Goal: Use online tool/utility: Utilize a website feature to perform a specific function

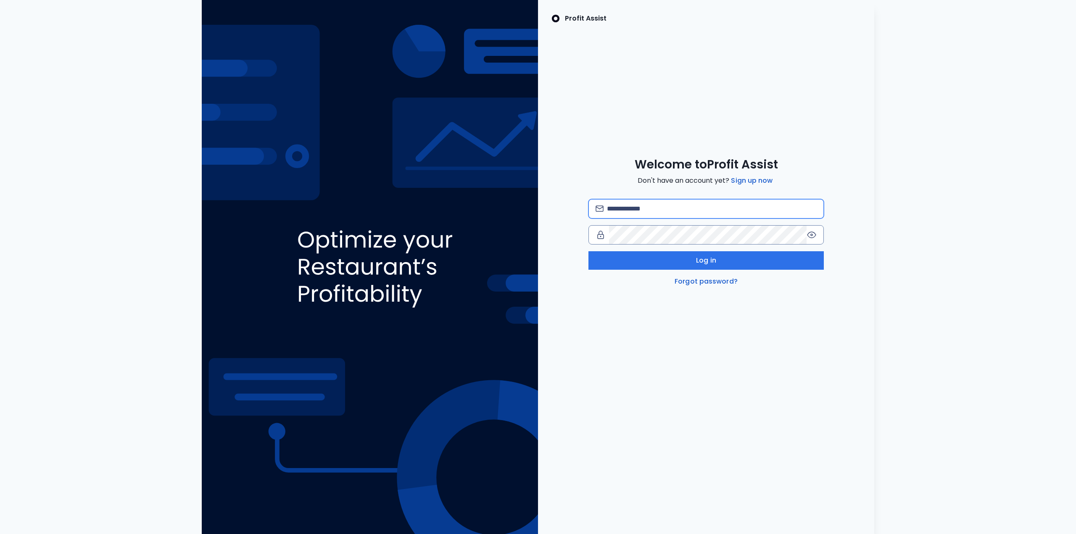
click at [666, 211] on input "email" at bounding box center [712, 209] width 210 height 18
type input "**********"
click at [745, 263] on button "Log in" at bounding box center [705, 260] width 235 height 18
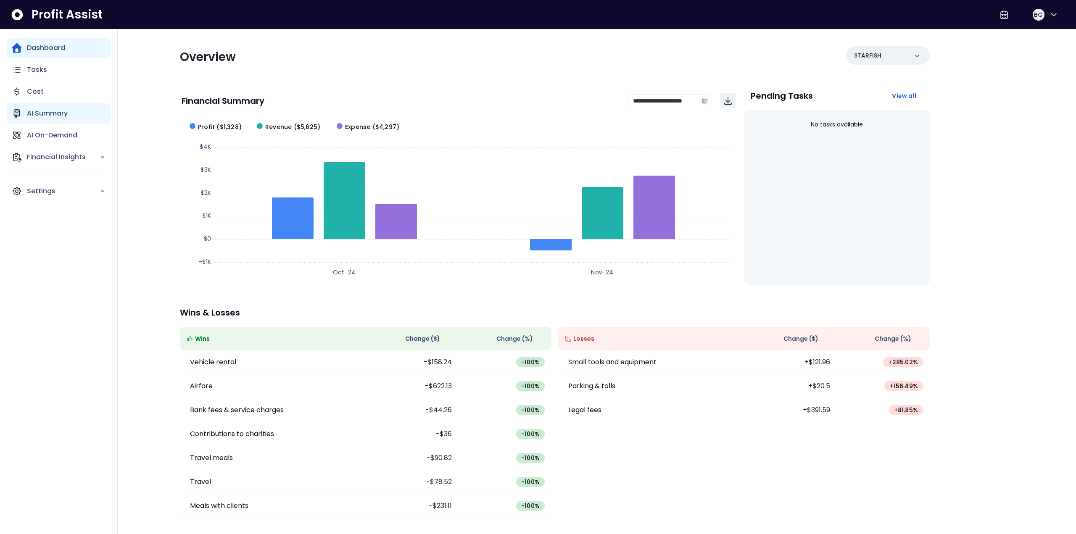
click at [61, 119] on div "AI Summary" at bounding box center [59, 113] width 104 height 20
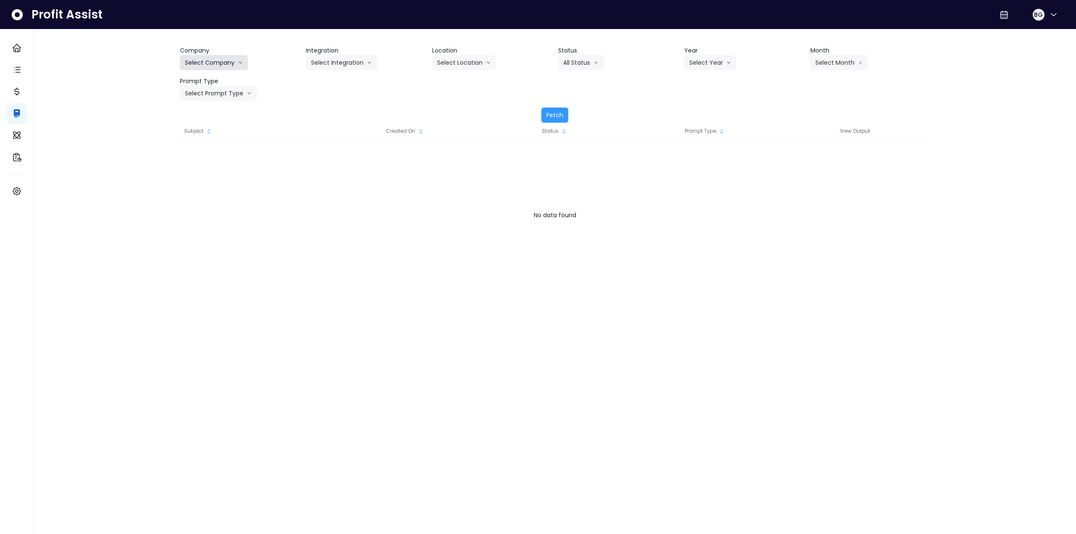
click at [222, 63] on button "Select Company" at bounding box center [214, 62] width 68 height 15
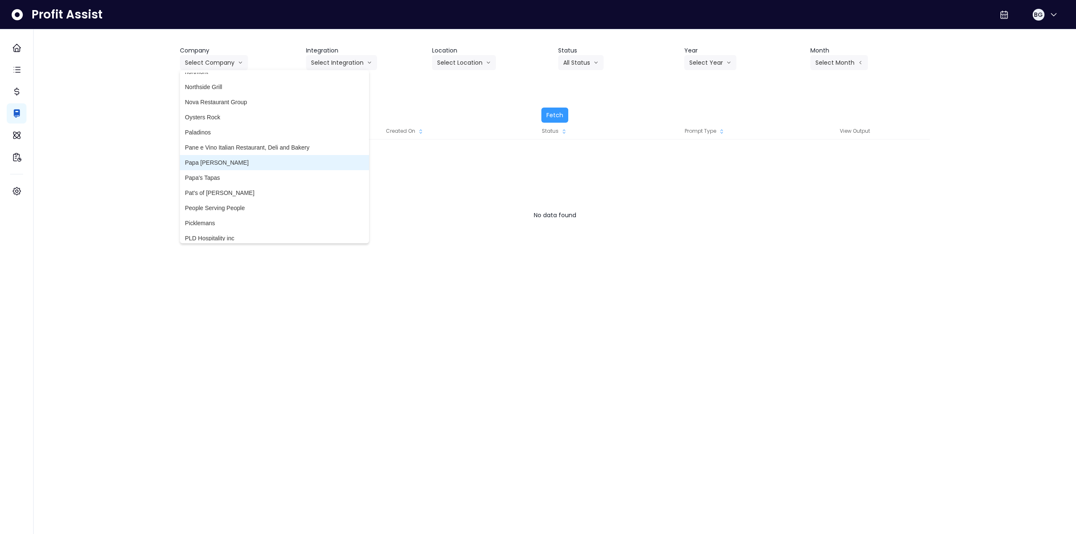
scroll to position [1681, 0]
click at [222, 68] on button "Select Company" at bounding box center [214, 62] width 68 height 15
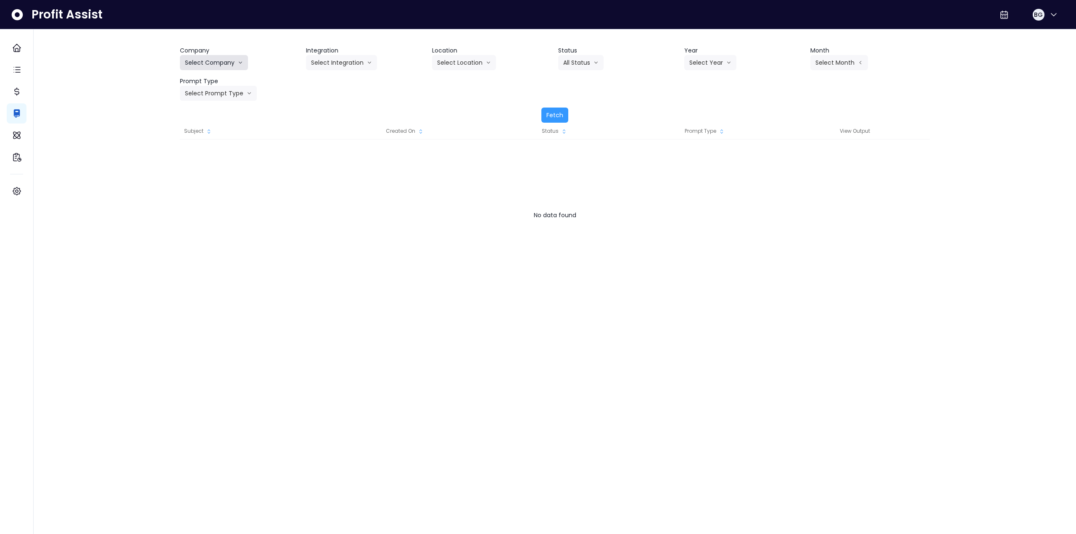
click at [216, 63] on button "Select Company" at bounding box center [214, 62] width 68 height 15
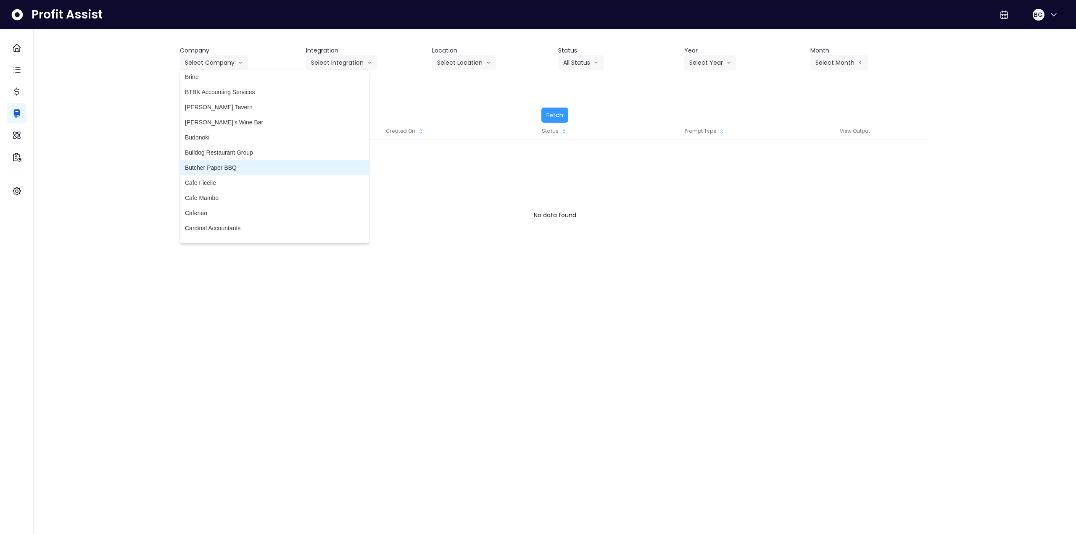
scroll to position [294, 0]
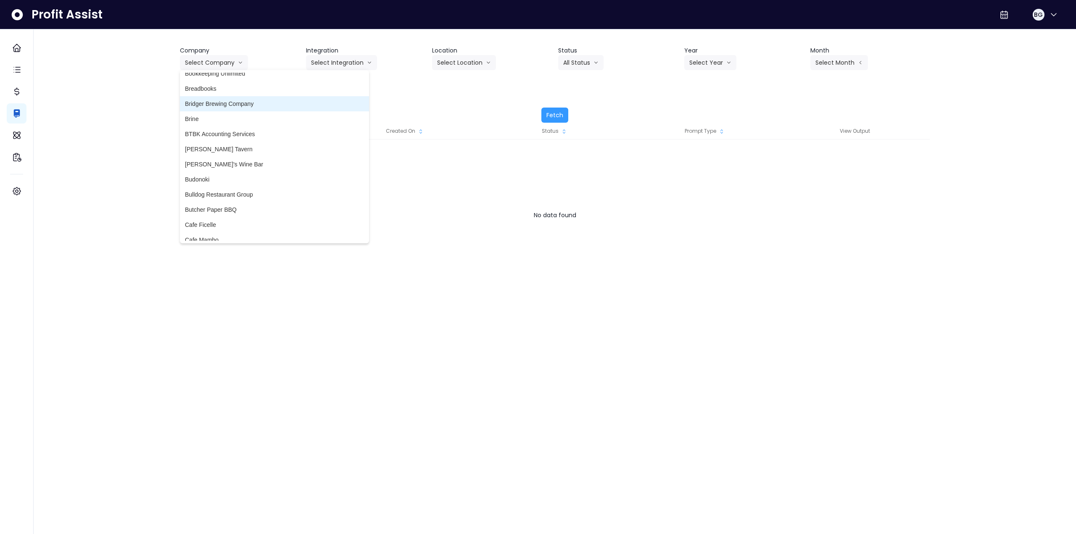
click at [250, 103] on span "Bridger Brewing Company" at bounding box center [274, 104] width 179 height 8
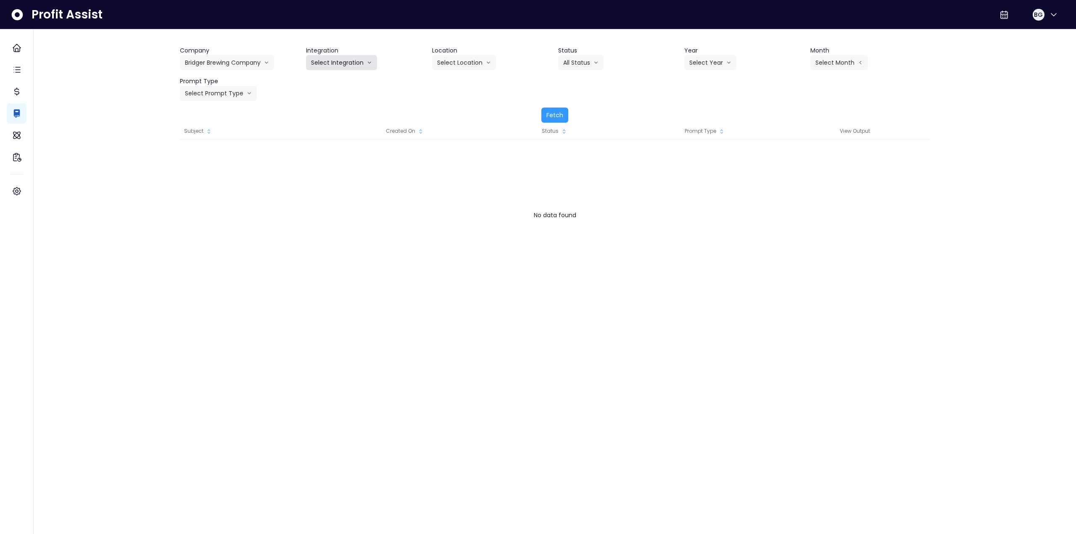
drag, startPoint x: 348, startPoint y: 62, endPoint x: 345, endPoint y: 67, distance: 5.6
click at [348, 61] on button "Select Integration" at bounding box center [341, 62] width 71 height 15
click at [334, 94] on span "Jackrabbit Pub" at bounding box center [345, 95] width 68 height 8
click at [450, 60] on button "Select Location" at bounding box center [464, 62] width 64 height 15
click at [453, 84] on span "All Locations" at bounding box center [453, 80] width 33 height 8
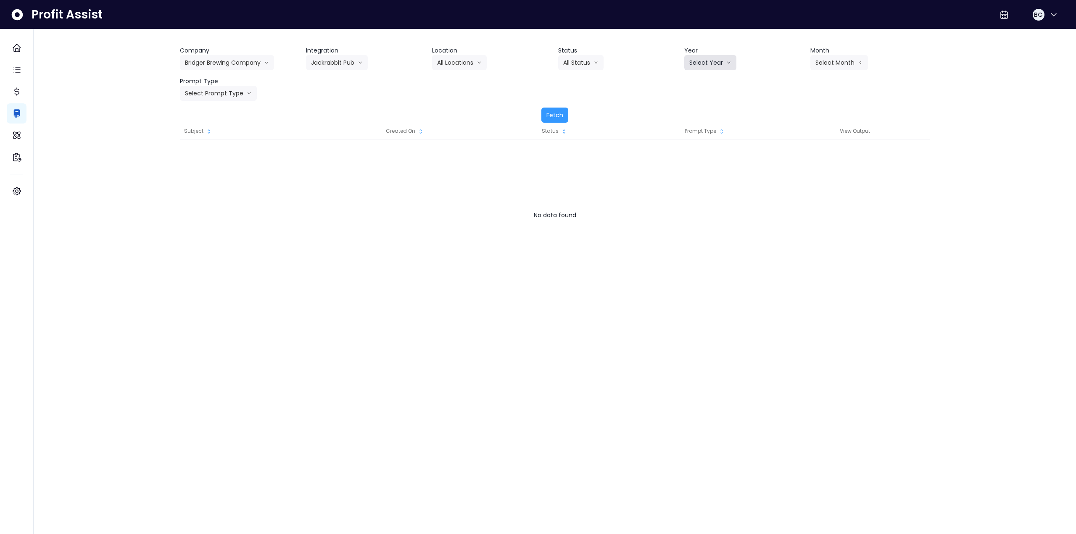
drag, startPoint x: 706, startPoint y: 59, endPoint x: 706, endPoint y: 72, distance: 13.0
click at [706, 59] on button "Select Year" at bounding box center [710, 62] width 52 height 15
click at [697, 108] on span "2025" at bounding box center [695, 110] width 13 height 8
click at [839, 64] on button "Select Month" at bounding box center [839, 62] width 58 height 15
click at [849, 62] on button "Select Month" at bounding box center [839, 62] width 58 height 15
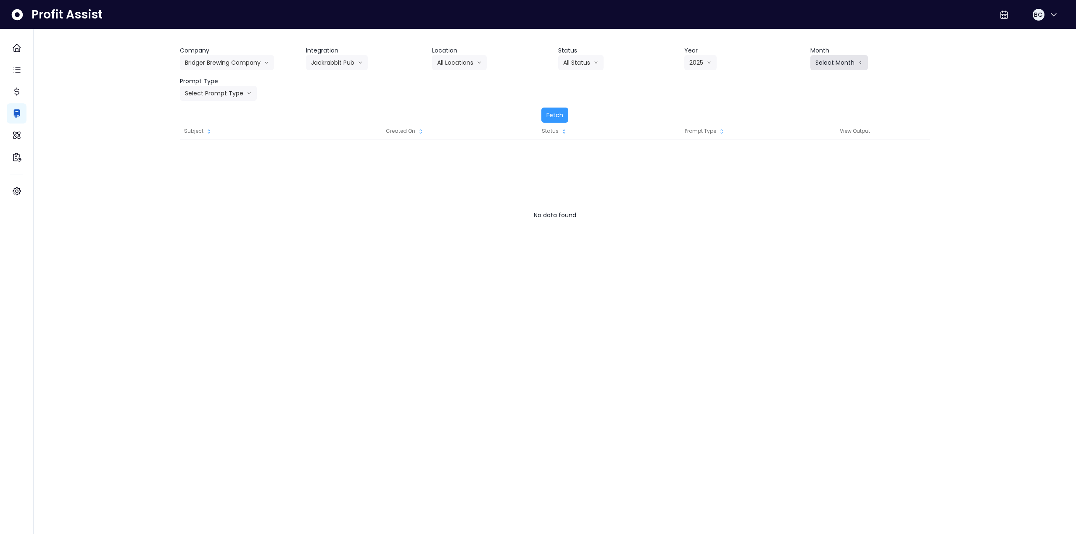
click at [844, 63] on button "Select Month" at bounding box center [839, 62] width 58 height 15
click at [796, 187] on span "Sept" at bounding box center [797, 186] width 16 height 8
click at [224, 95] on button "Select Prompt Type" at bounding box center [218, 93] width 77 height 15
click at [209, 170] on span "Monthly Summary" at bounding box center [208, 171] width 47 height 8
click at [553, 113] on button "Fetch" at bounding box center [554, 115] width 27 height 15
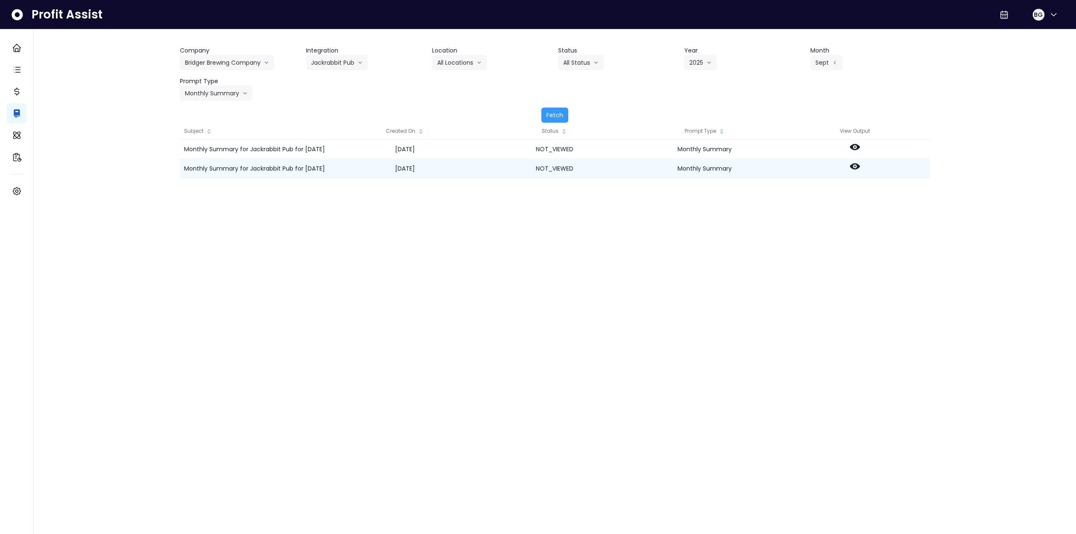
click at [850, 163] on icon at bounding box center [855, 166] width 10 height 10
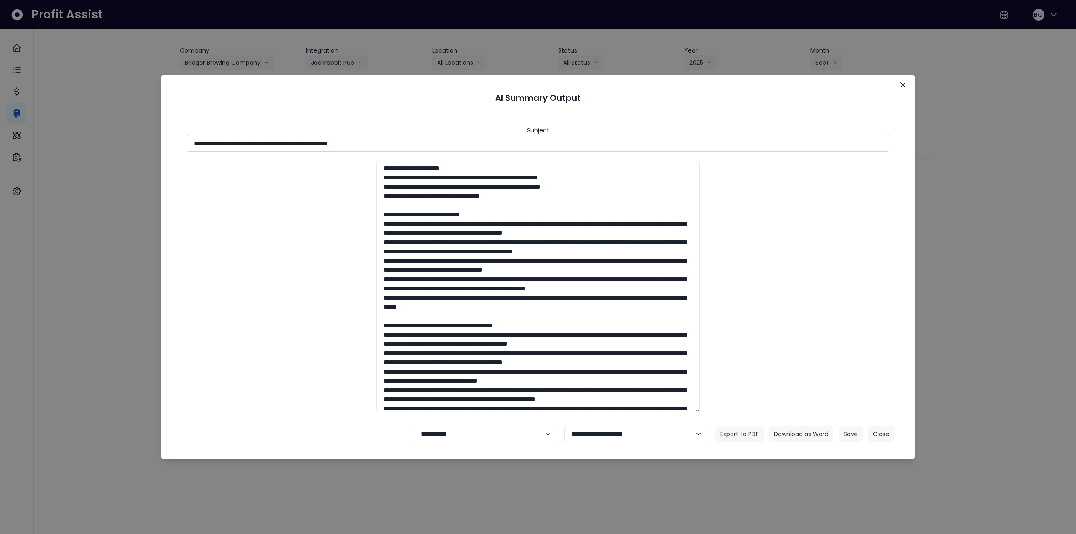
drag, startPoint x: 267, startPoint y: 144, endPoint x: 446, endPoint y: 135, distance: 179.2
click at [446, 135] on input "**********" at bounding box center [538, 143] width 703 height 17
click at [797, 427] on button "Download as Word" at bounding box center [801, 433] width 65 height 15
click at [274, 97] on header "AI Summary Output" at bounding box center [537, 98] width 733 height 26
click at [900, 87] on button "Close" at bounding box center [902, 84] width 13 height 13
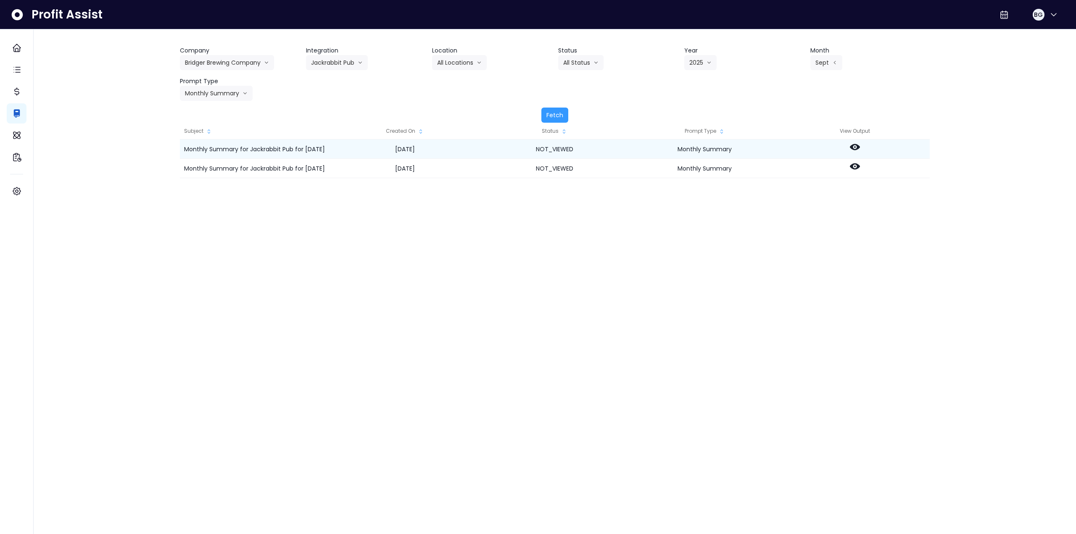
click at [857, 147] on icon at bounding box center [855, 147] width 10 height 6
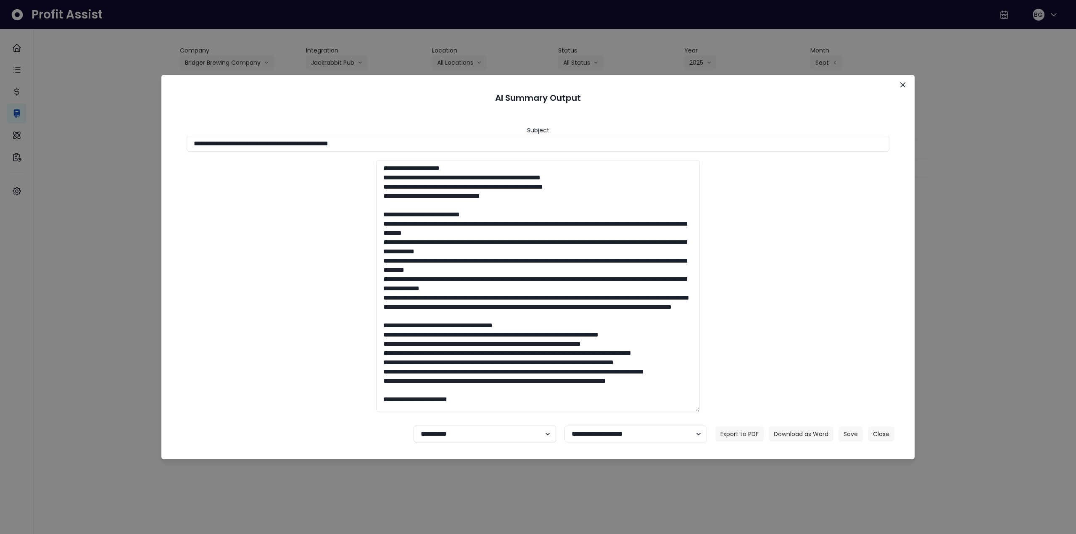
click at [526, 440] on select "**********" at bounding box center [484, 434] width 142 height 17
select select "********"
click at [413, 426] on select "**********" at bounding box center [484, 434] width 142 height 17
click at [850, 433] on button "Save" at bounding box center [850, 433] width 24 height 15
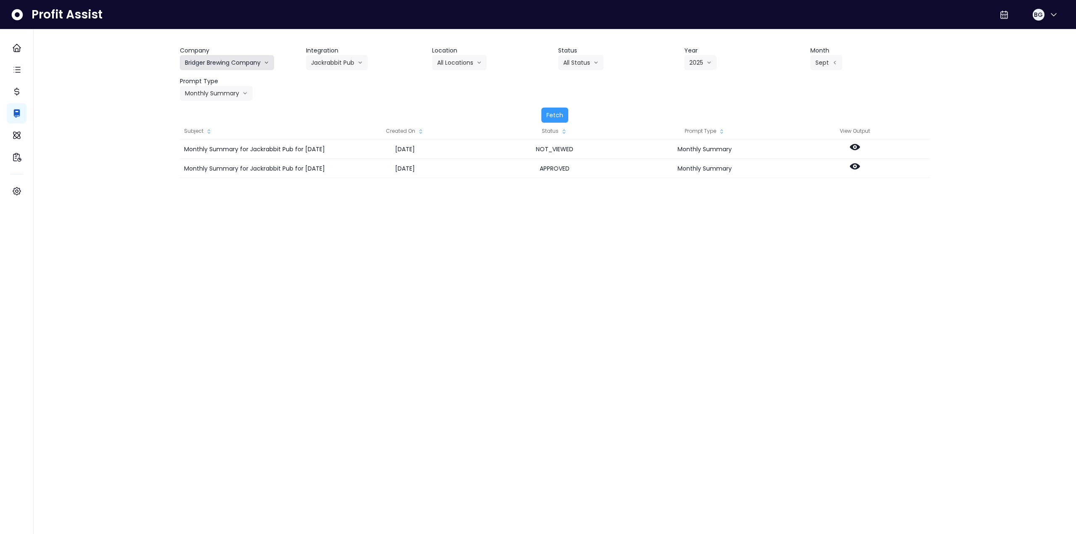
click at [217, 63] on button "Bridger Brewing Company" at bounding box center [227, 62] width 94 height 15
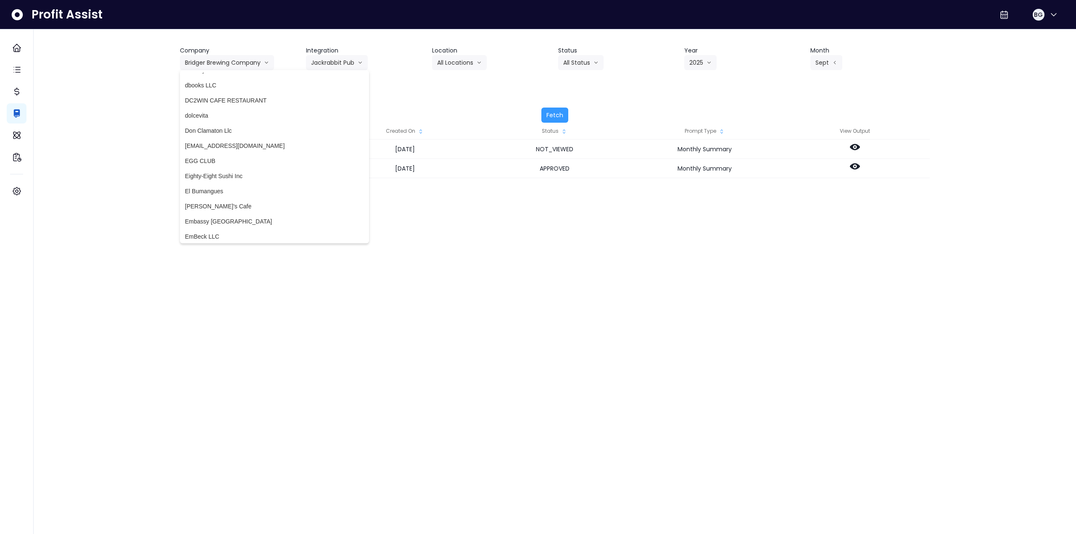
scroll to position [798, 0]
click at [226, 215] on li "Found Coffee" at bounding box center [274, 219] width 189 height 15
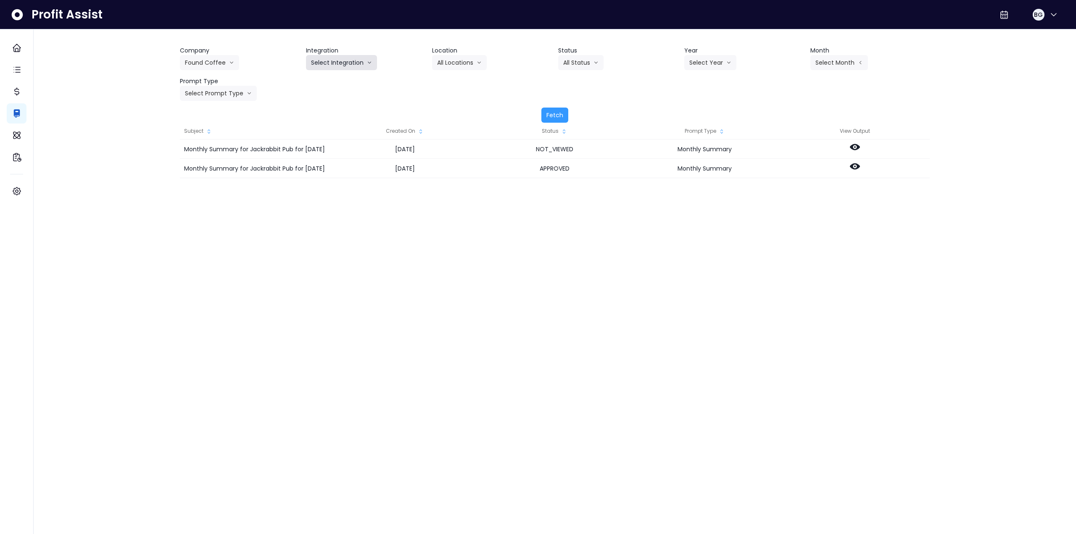
click at [339, 65] on button "Select Integration" at bounding box center [341, 62] width 71 height 15
drag, startPoint x: 330, startPoint y: 79, endPoint x: 391, endPoint y: 74, distance: 61.1
click at [331, 79] on span "Quickbooks Online" at bounding box center [336, 80] width 50 height 8
click at [475, 63] on button "Select Location" at bounding box center [464, 62] width 64 height 15
click at [460, 79] on span "All Locations" at bounding box center [453, 80] width 33 height 8
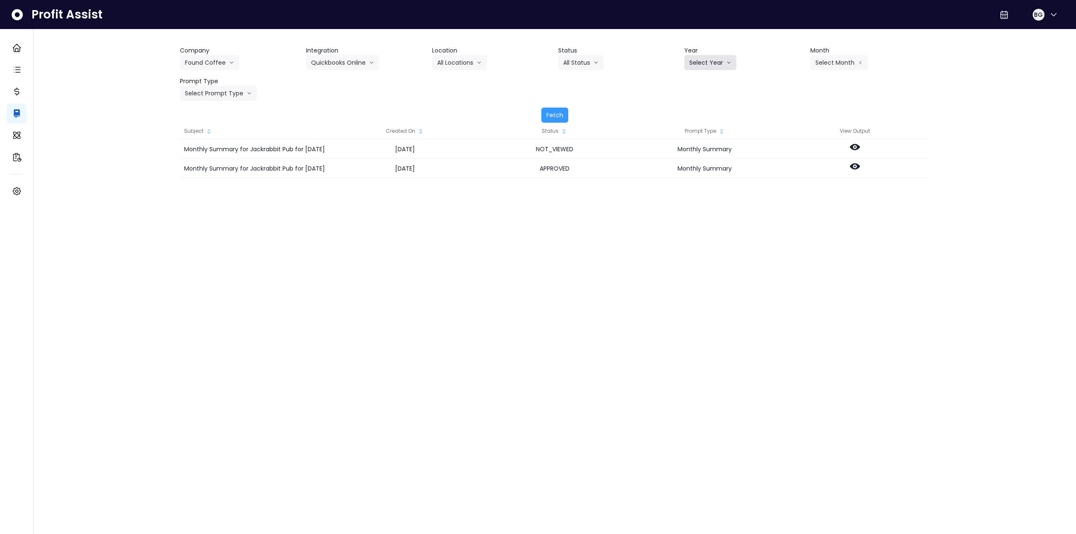
click at [690, 62] on button "Select Year" at bounding box center [710, 62] width 52 height 15
click at [689, 110] on li "2025" at bounding box center [695, 110] width 23 height 15
click at [836, 69] on button "Select Month" at bounding box center [839, 62] width 58 height 15
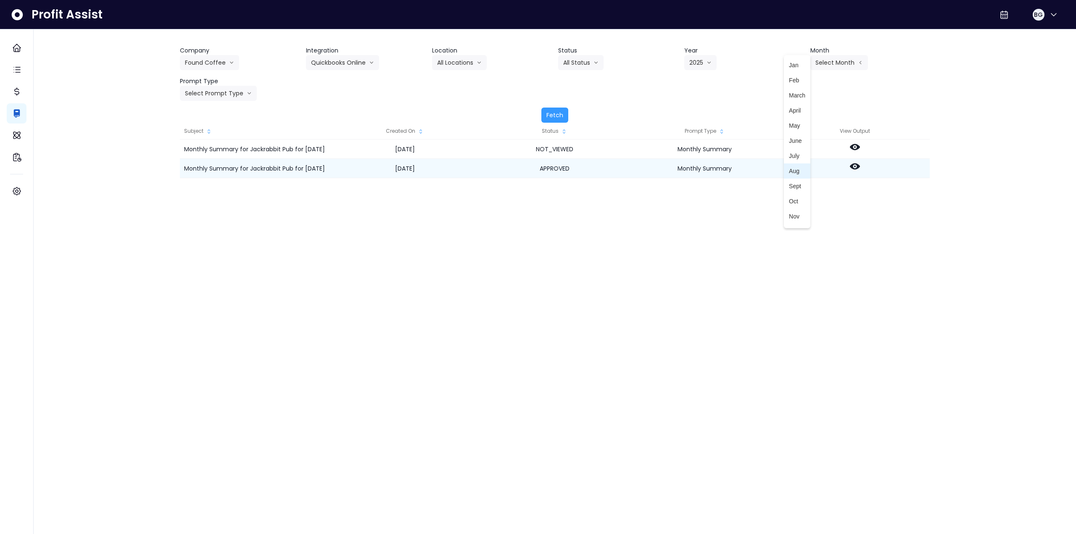
click at [792, 174] on span "Aug" at bounding box center [797, 171] width 16 height 8
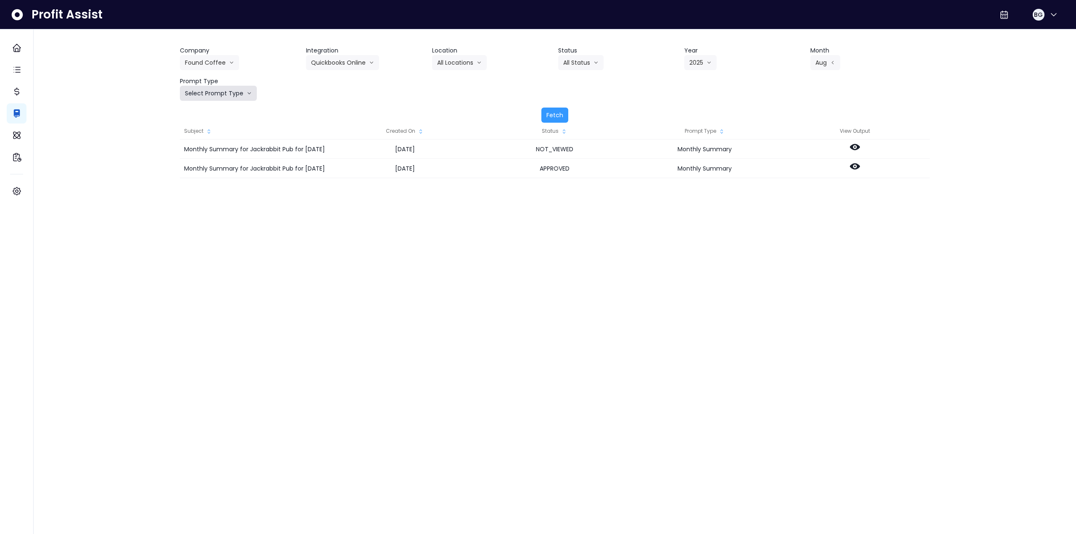
click at [223, 97] on button "Select Prompt Type" at bounding box center [218, 93] width 77 height 15
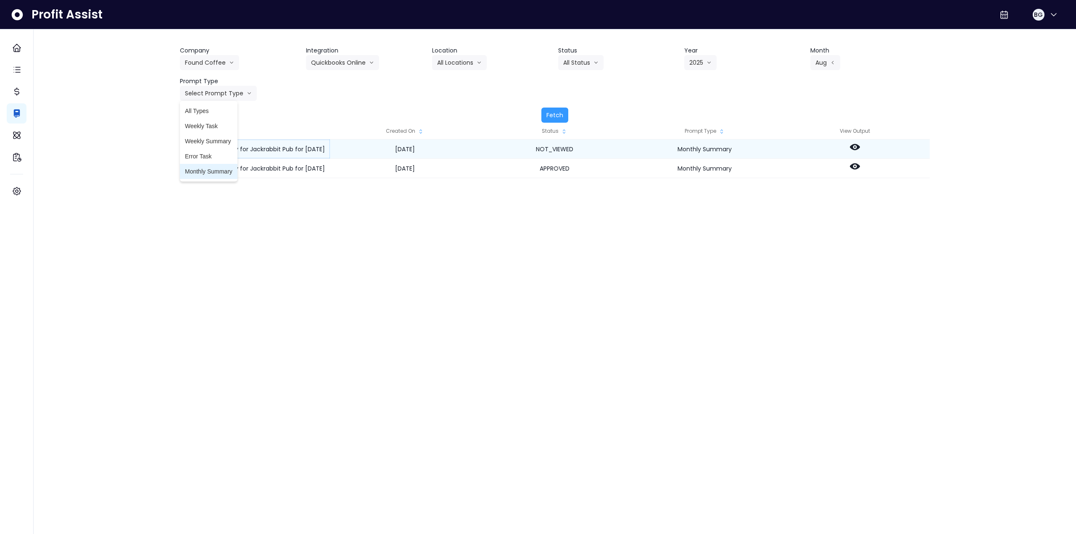
drag, startPoint x: 216, startPoint y: 168, endPoint x: 323, endPoint y: 147, distance: 109.3
click at [216, 169] on span "Monthly Summary" at bounding box center [208, 171] width 47 height 8
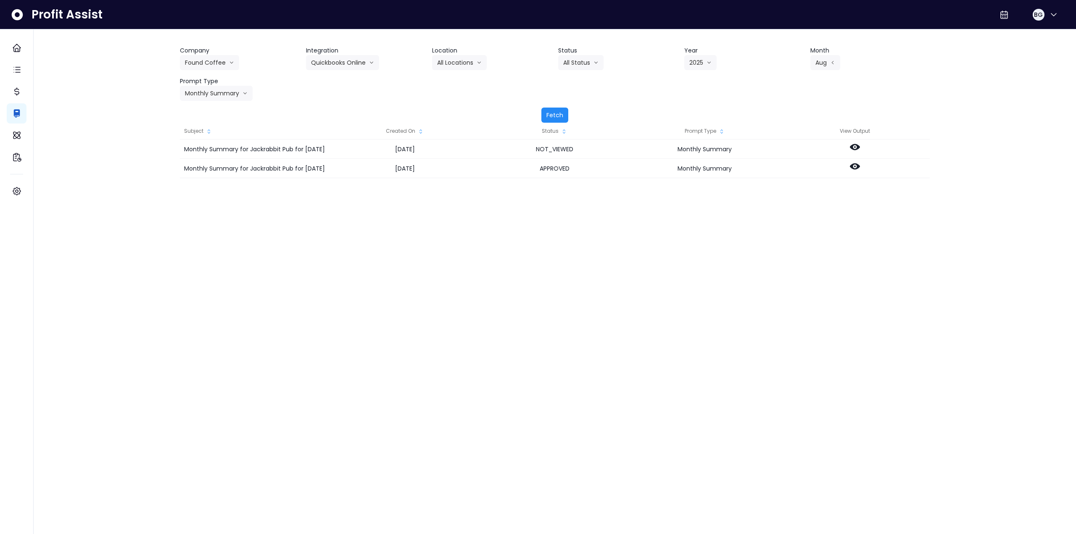
click at [556, 111] on button "Fetch" at bounding box center [554, 115] width 27 height 15
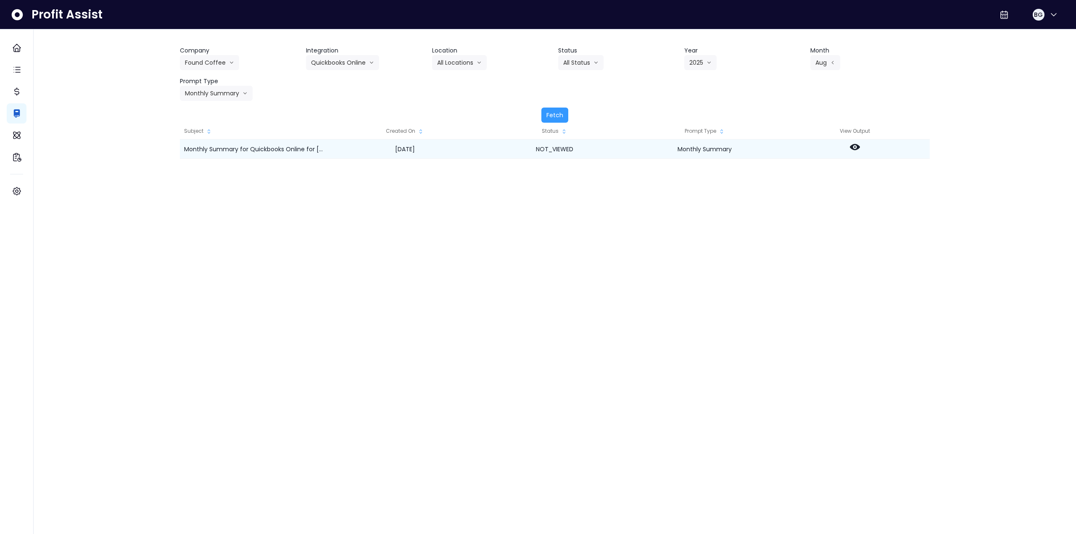
click at [853, 149] on icon at bounding box center [855, 147] width 10 height 6
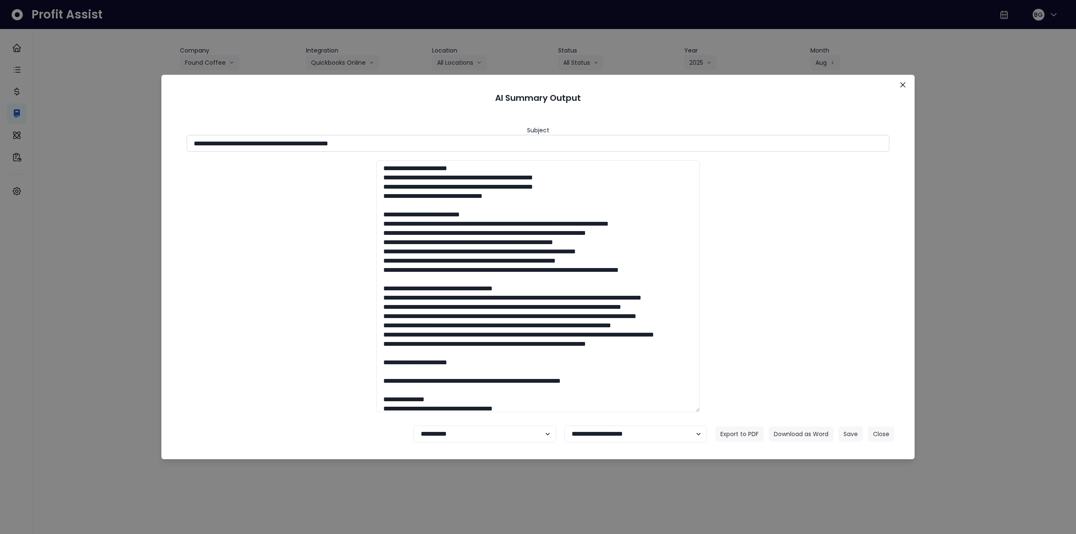
drag, startPoint x: 343, startPoint y: 144, endPoint x: 431, endPoint y: 142, distance: 88.3
click at [431, 142] on input "**********" at bounding box center [538, 143] width 703 height 17
click at [812, 435] on button "Download as Word" at bounding box center [801, 433] width 65 height 15
click at [902, 84] on icon "Close" at bounding box center [902, 84] width 5 height 5
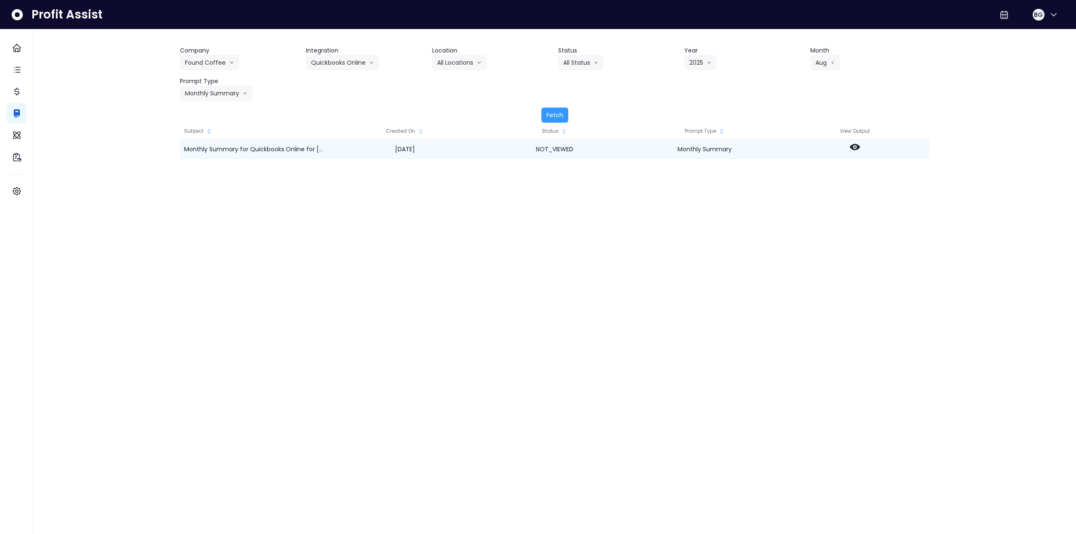
click at [852, 147] on icon at bounding box center [855, 147] width 10 height 6
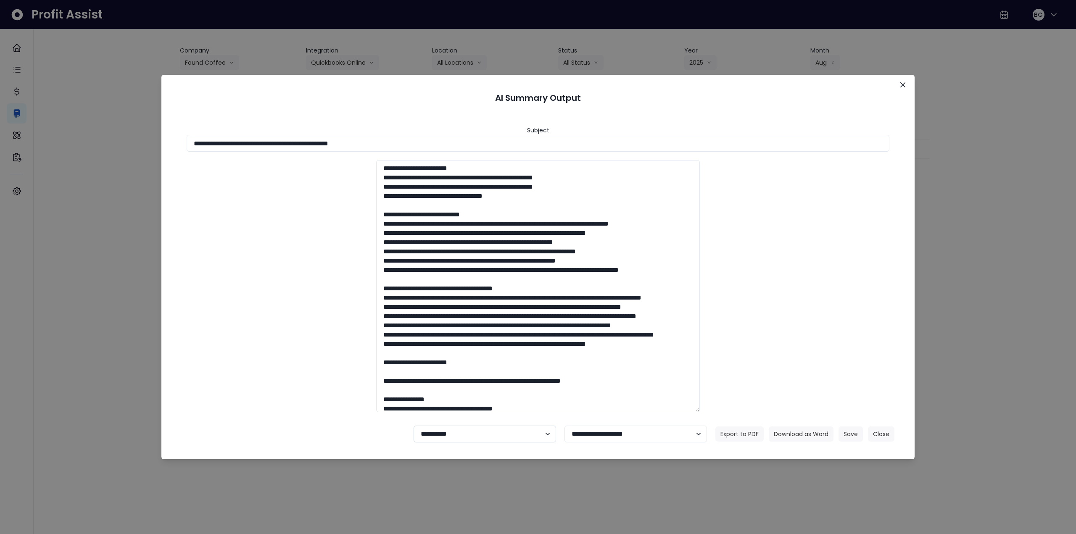
click at [479, 432] on select "**********" at bounding box center [484, 434] width 142 height 17
select select "********"
click at [413, 426] on select "**********" at bounding box center [484, 434] width 142 height 17
click at [851, 434] on button "Save" at bounding box center [850, 433] width 24 height 15
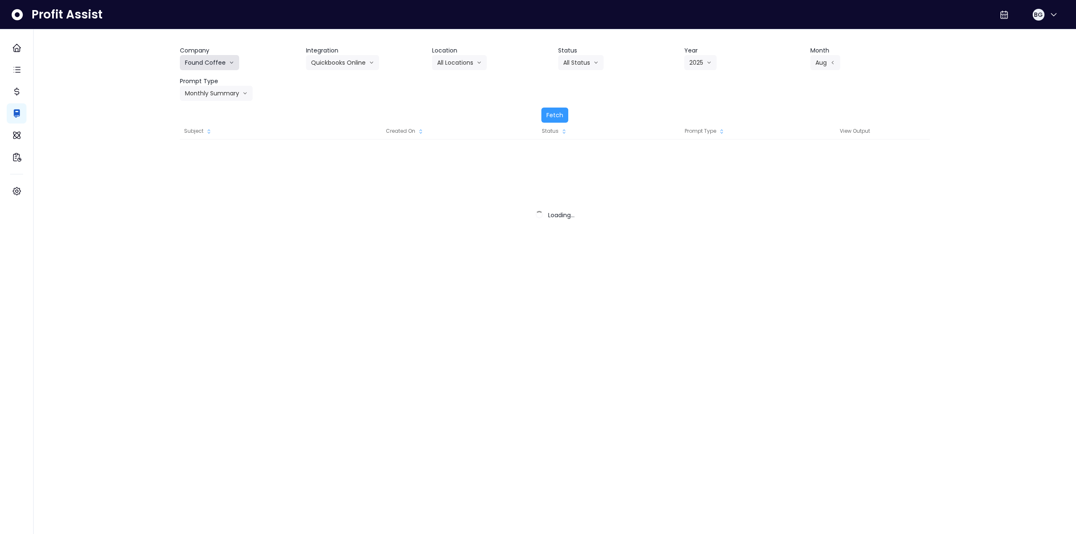
click at [211, 66] on button "Found Coffee" at bounding box center [209, 62] width 59 height 15
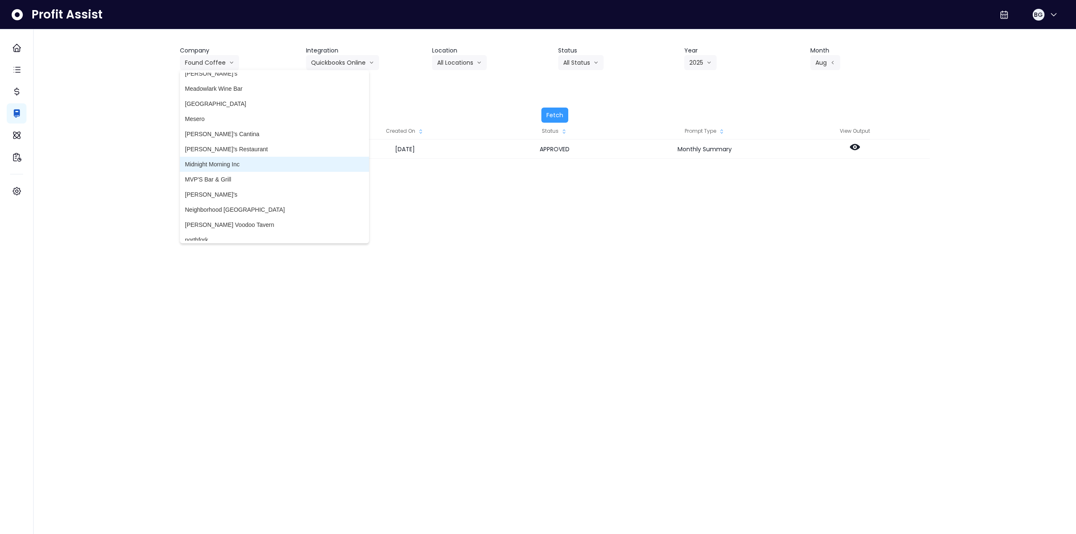
scroll to position [1555, 0]
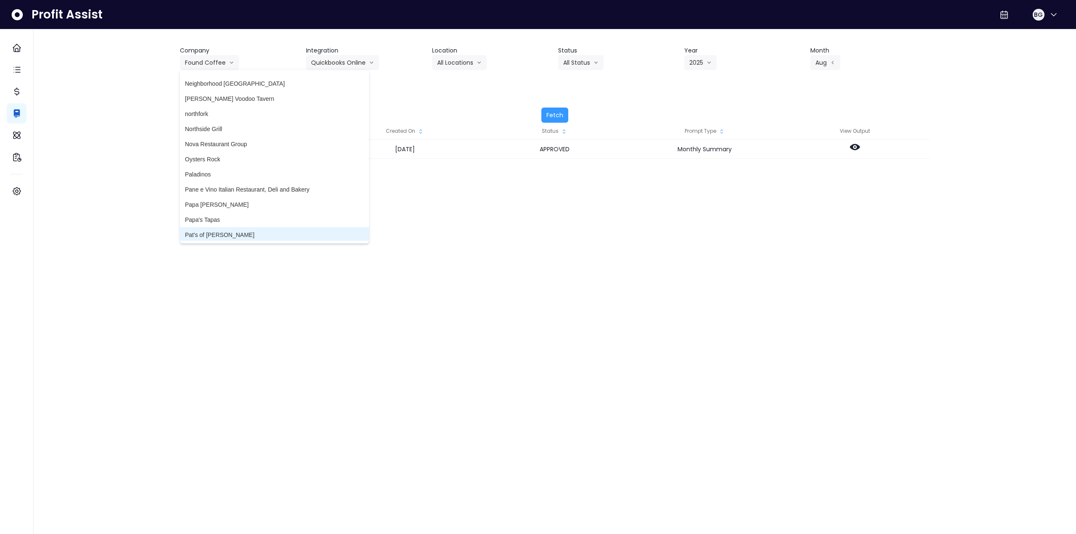
click at [230, 234] on span "Pat's of [PERSON_NAME]" at bounding box center [274, 235] width 179 height 8
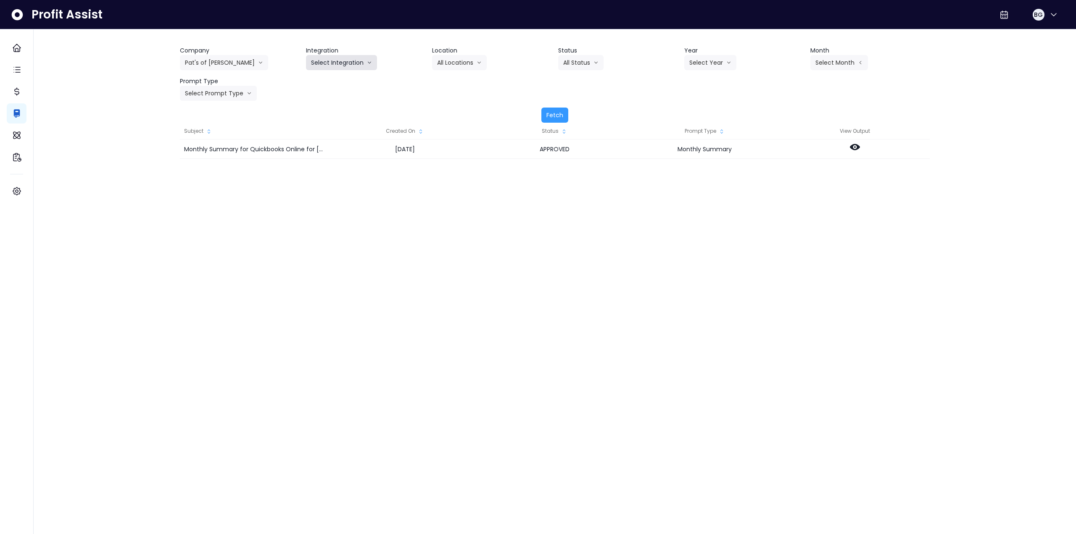
drag, startPoint x: 341, startPoint y: 64, endPoint x: 332, endPoint y: 82, distance: 20.5
click at [341, 65] on button "Select Integration" at bounding box center [341, 62] width 71 height 15
click at [330, 84] on span "QuickBooks Online" at bounding box center [336, 80] width 50 height 8
click at [460, 65] on button "Select Location" at bounding box center [464, 62] width 64 height 15
drag, startPoint x: 454, startPoint y: 82, endPoint x: 535, endPoint y: 76, distance: 80.9
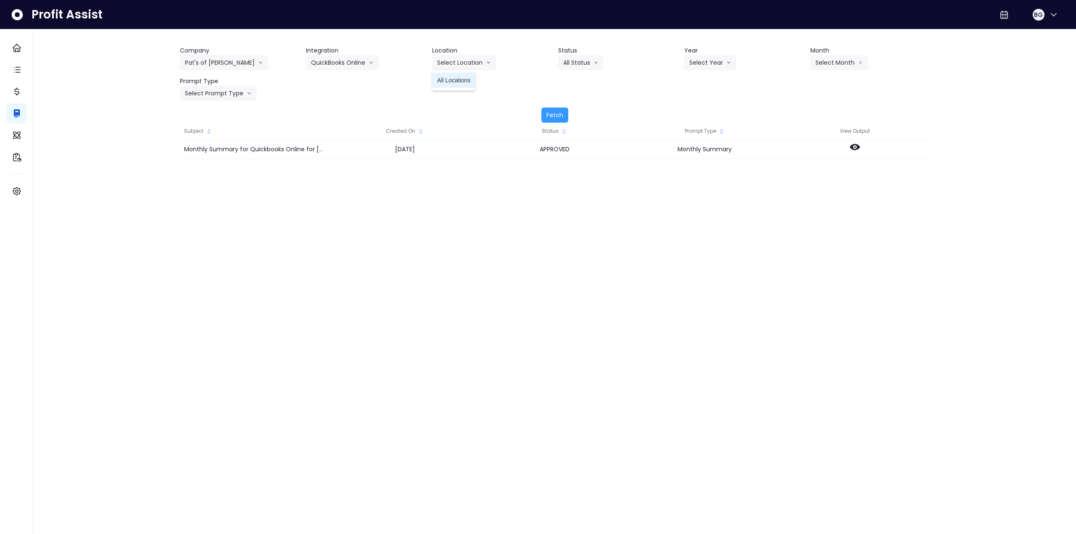
click at [455, 82] on span "All Locations" at bounding box center [453, 80] width 33 height 8
click at [697, 66] on button "Select Year" at bounding box center [710, 62] width 52 height 15
click at [694, 115] on li "2025" at bounding box center [695, 110] width 23 height 15
click at [829, 65] on button "Select Month" at bounding box center [839, 62] width 58 height 15
click at [789, 187] on span "Sept" at bounding box center [797, 186] width 16 height 8
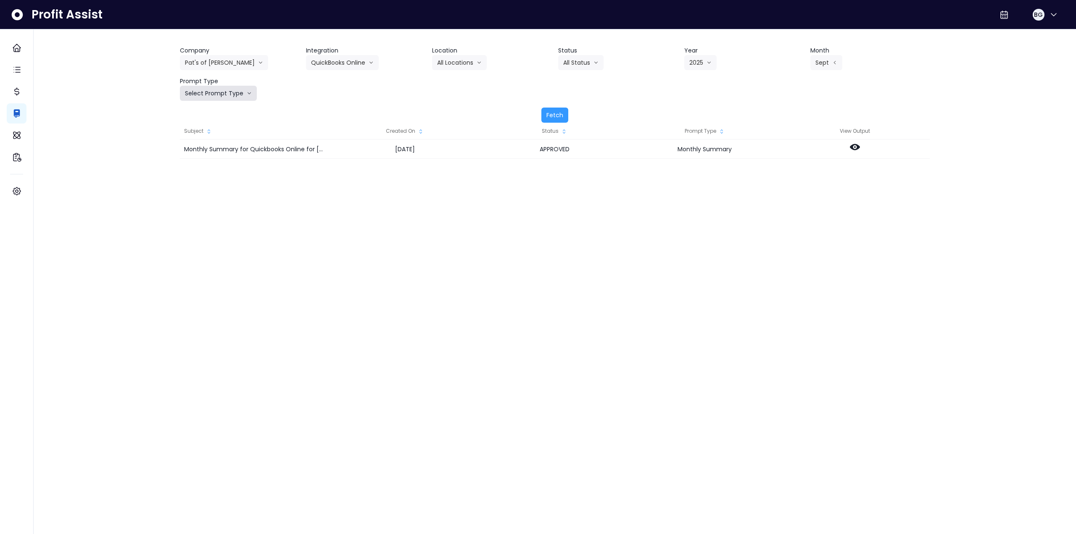
click at [224, 95] on button "Select Prompt Type" at bounding box center [218, 93] width 77 height 15
click at [207, 174] on span "Monthly Summary" at bounding box center [208, 171] width 47 height 8
click at [558, 113] on button "Fetch" at bounding box center [554, 115] width 27 height 15
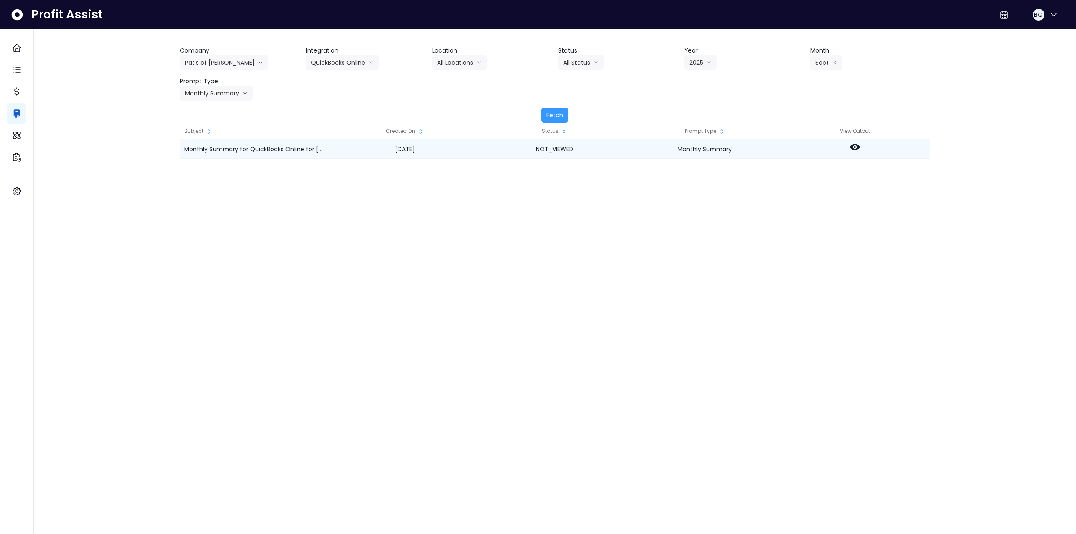
click at [853, 145] on icon at bounding box center [855, 147] width 10 height 6
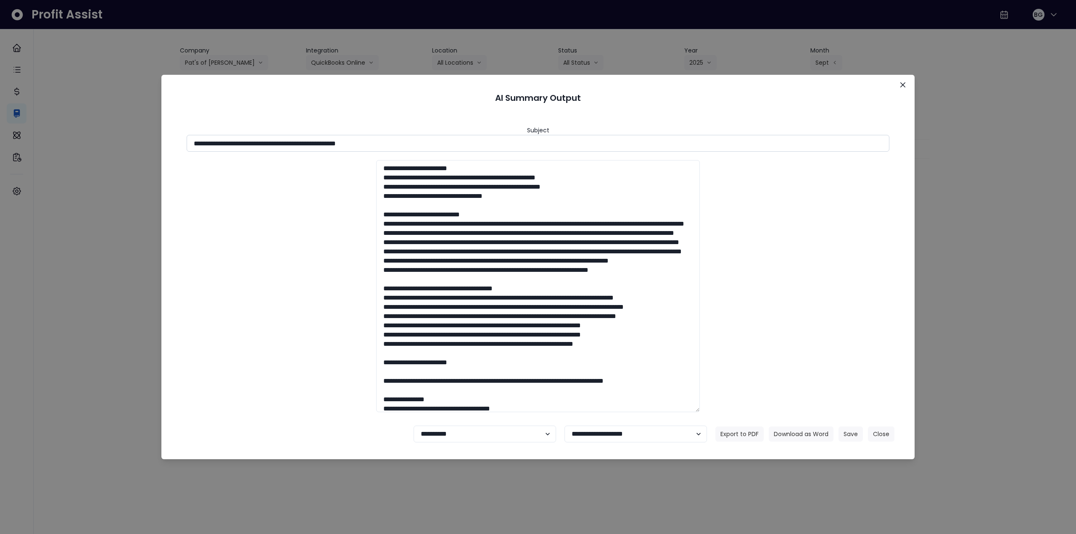
drag, startPoint x: 344, startPoint y: 142, endPoint x: 472, endPoint y: 147, distance: 128.7
click at [468, 145] on input "**********" at bounding box center [538, 143] width 703 height 17
click at [792, 430] on button "Download as Word" at bounding box center [801, 433] width 65 height 15
click at [990, 227] on div "**********" at bounding box center [538, 267] width 1076 height 534
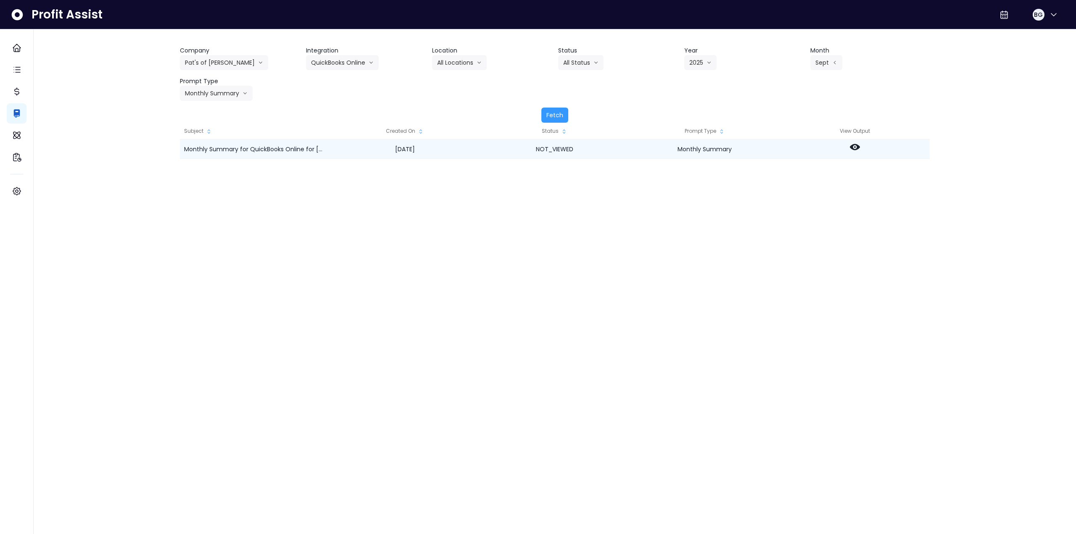
click at [855, 144] on icon at bounding box center [855, 147] width 10 height 10
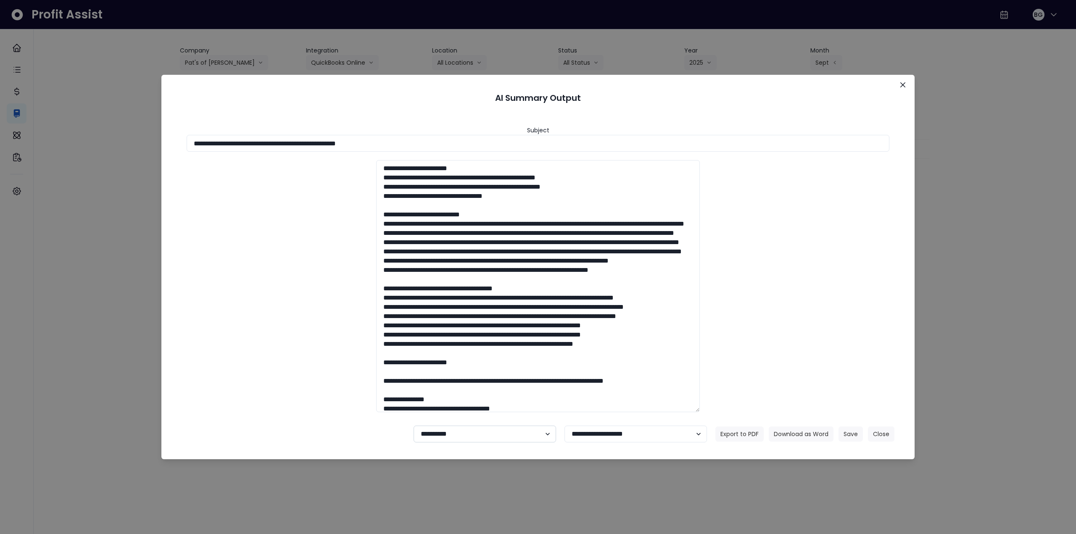
click at [461, 437] on select "**********" at bounding box center [484, 434] width 142 height 17
select select "********"
click at [413, 426] on select "**********" at bounding box center [484, 434] width 142 height 17
click at [845, 432] on button "Save" at bounding box center [850, 433] width 24 height 15
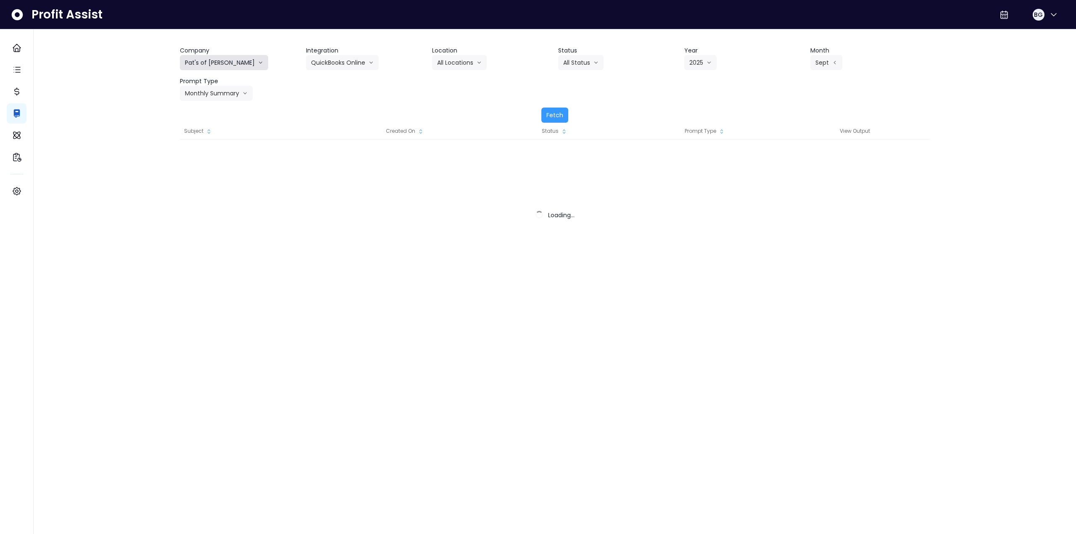
click at [220, 61] on button "Pat's of [PERSON_NAME]" at bounding box center [224, 62] width 88 height 15
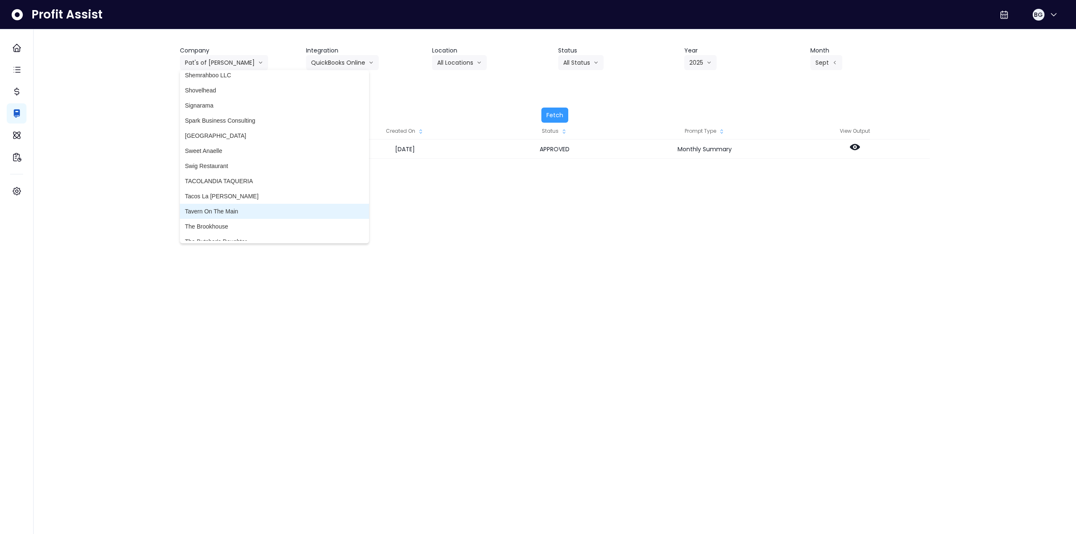
scroll to position [2059, 0]
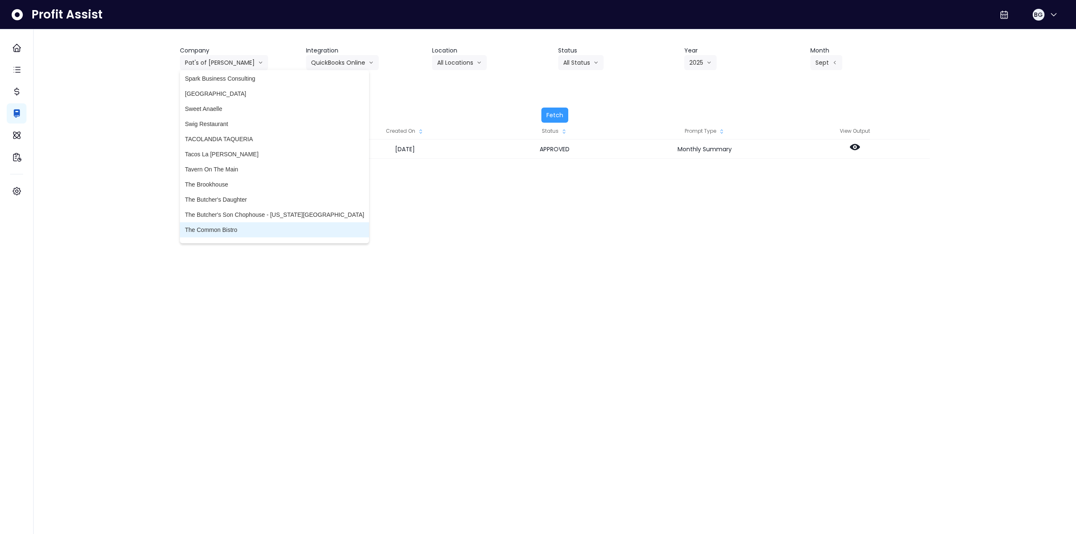
click at [233, 226] on span "The Common Bistro" at bounding box center [274, 230] width 179 height 8
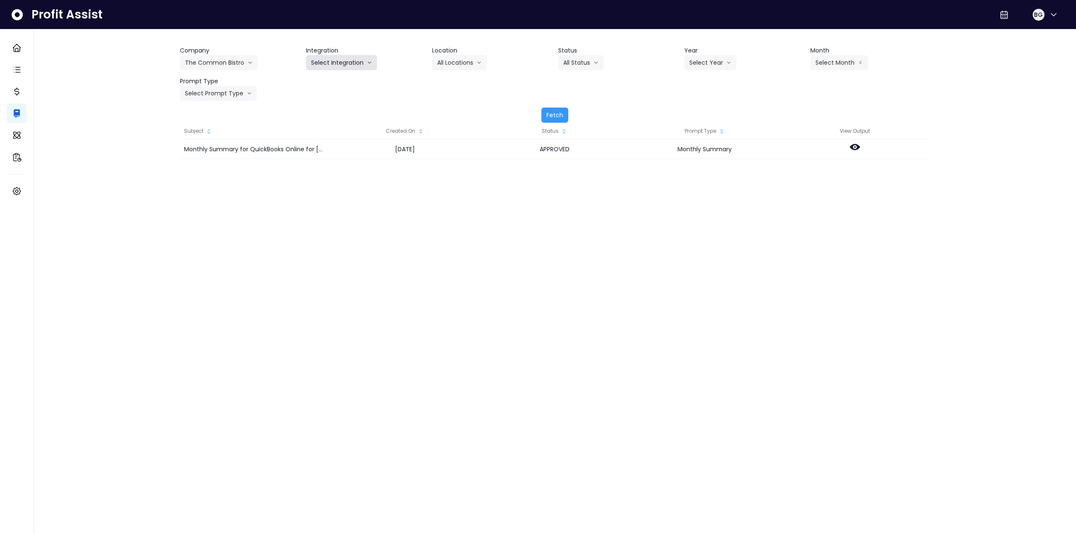
click at [331, 62] on button "Select Integration" at bounding box center [341, 62] width 71 height 15
click at [327, 83] on span "The Common Bistro" at bounding box center [337, 80] width 52 height 8
click at [709, 61] on button "Select Year" at bounding box center [710, 62] width 52 height 15
click at [694, 112] on span "2025" at bounding box center [695, 110] width 13 height 8
click at [864, 59] on button "Select Month" at bounding box center [839, 62] width 58 height 15
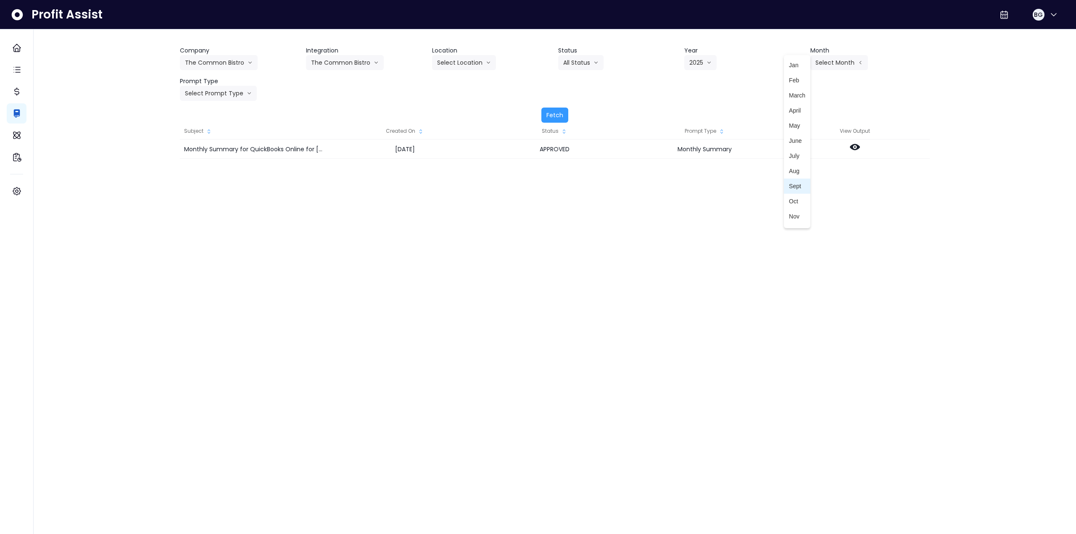
click at [789, 186] on span "Sept" at bounding box center [797, 186] width 16 height 8
click at [224, 94] on button "Select Prompt Type" at bounding box center [218, 93] width 77 height 15
click at [205, 170] on span "Monthly Summary" at bounding box center [208, 171] width 47 height 8
click at [551, 113] on button "Fetch" at bounding box center [554, 115] width 27 height 15
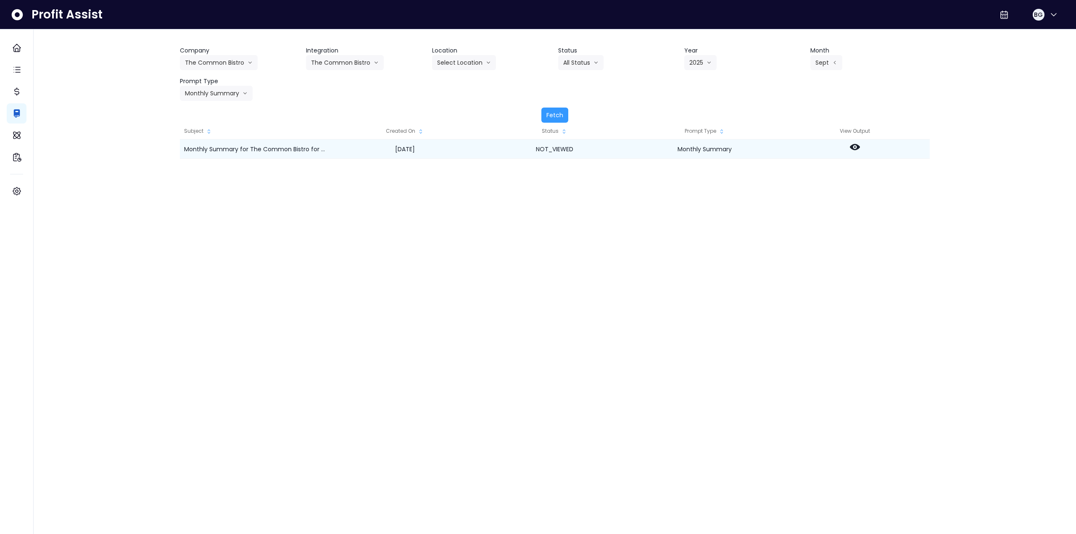
click at [854, 145] on icon at bounding box center [855, 147] width 10 height 6
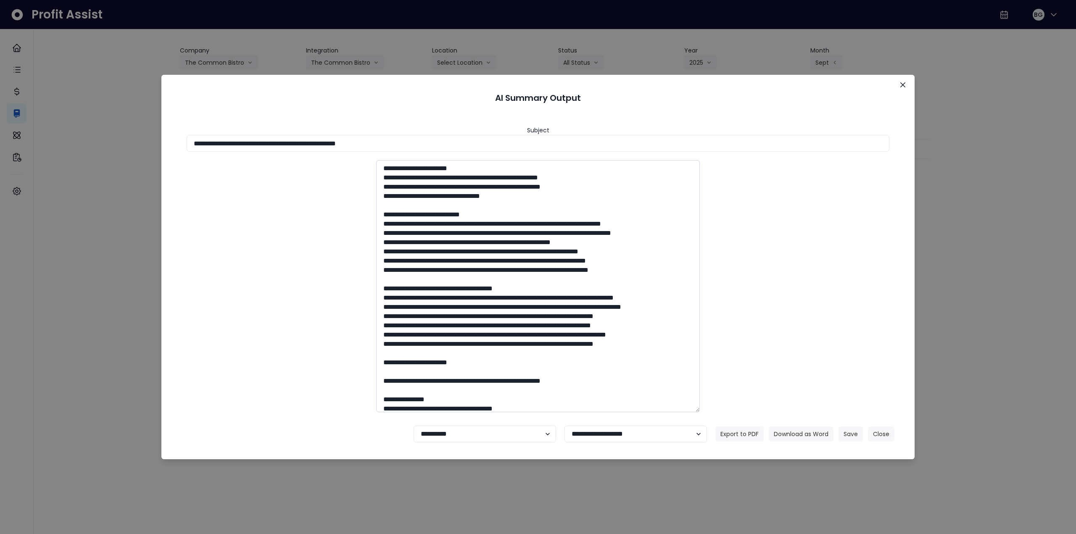
drag, startPoint x: 269, startPoint y: 142, endPoint x: 584, endPoint y: 201, distance: 321.3
click at [471, 145] on input "**********" at bounding box center [538, 143] width 703 height 17
click at [778, 427] on button "Download as Word" at bounding box center [801, 433] width 65 height 15
drag, startPoint x: 903, startPoint y: 83, endPoint x: 509, endPoint y: 90, distance: 393.8
click at [902, 83] on icon "Close" at bounding box center [902, 84] width 5 height 5
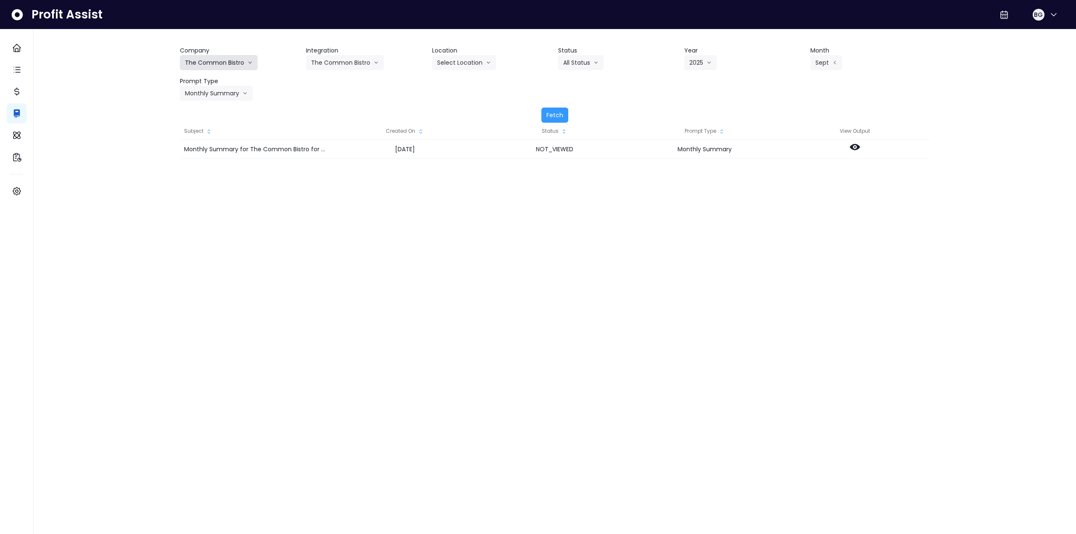
click at [227, 60] on button "The Common Bistro" at bounding box center [219, 62] width 78 height 15
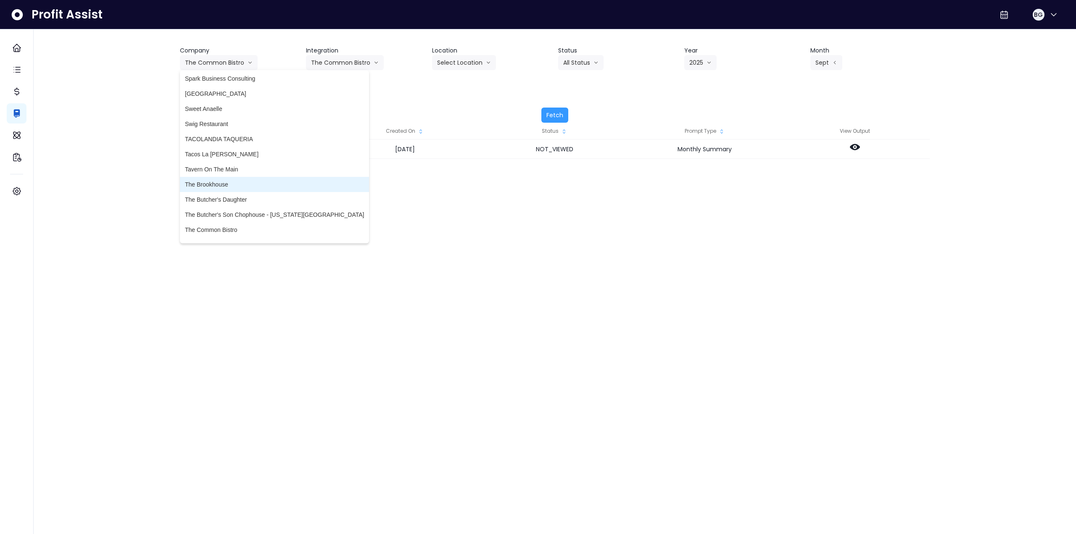
scroll to position [2101, 0]
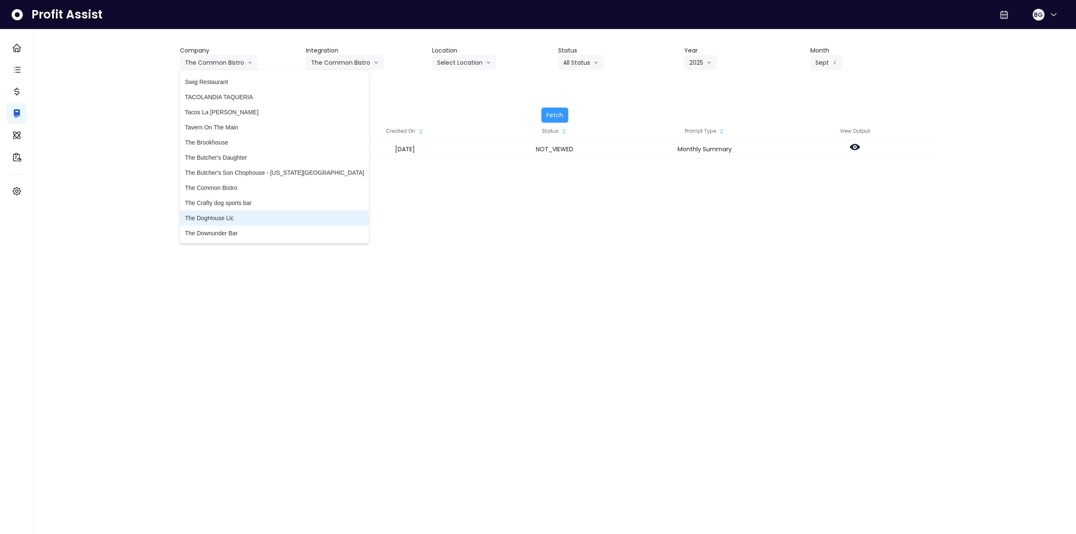
click at [241, 218] on span "The DogHouse Llc" at bounding box center [274, 218] width 179 height 8
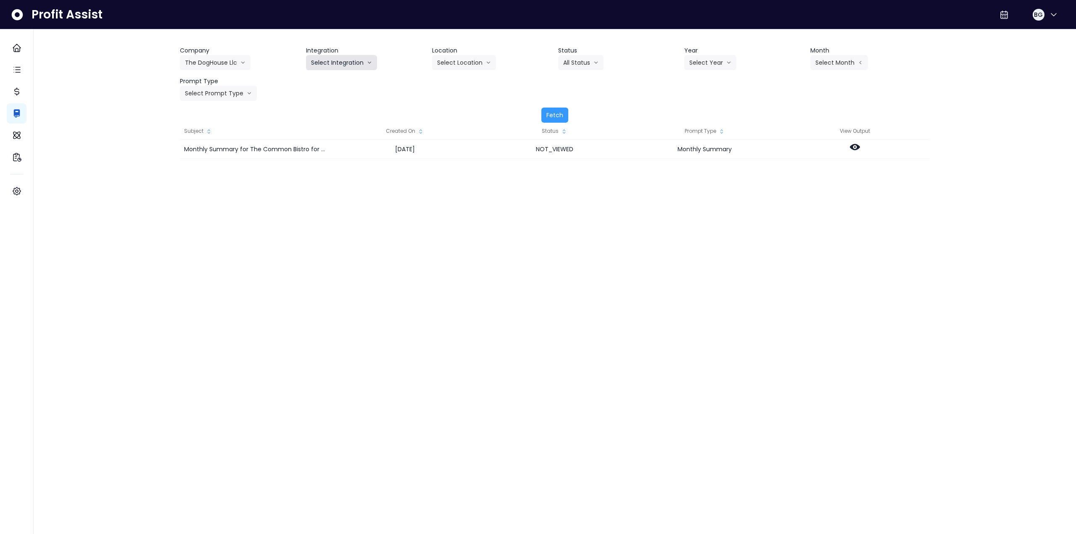
drag, startPoint x: 344, startPoint y: 61, endPoint x: 329, endPoint y: 75, distance: 20.2
click at [343, 63] on button "Select Integration" at bounding box center [341, 62] width 71 height 15
click at [325, 80] on span "Quick Books Online" at bounding box center [337, 80] width 52 height 8
click at [702, 55] on button "Select Year" at bounding box center [710, 62] width 52 height 15
drag, startPoint x: 698, startPoint y: 111, endPoint x: 713, endPoint y: 104, distance: 17.3
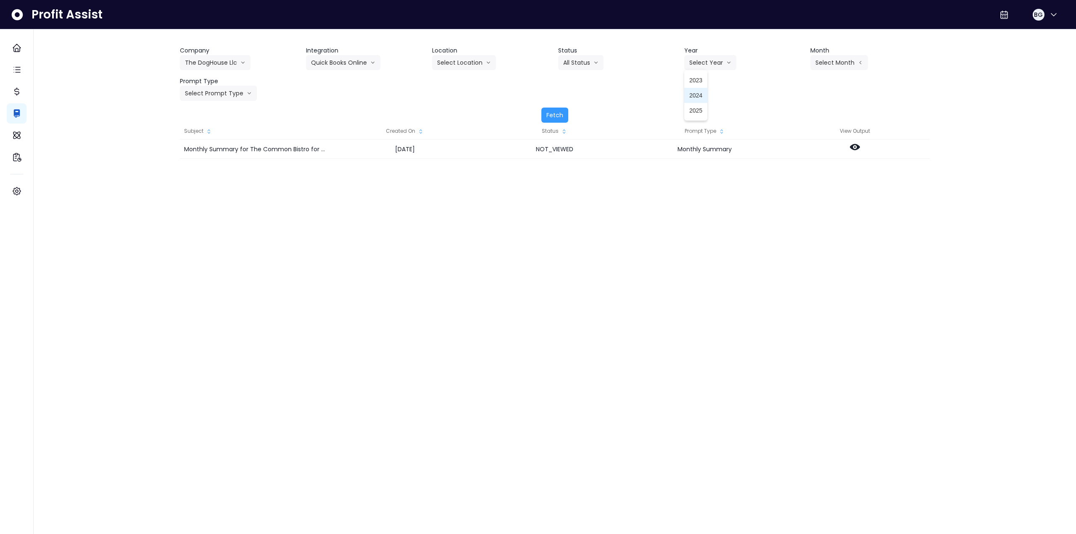
click at [698, 110] on span "2025" at bounding box center [695, 110] width 13 height 8
click at [825, 61] on button "Select Month" at bounding box center [839, 62] width 58 height 15
click at [790, 183] on span "Sept" at bounding box center [797, 186] width 16 height 8
drag, startPoint x: 195, startPoint y: 98, endPoint x: 199, endPoint y: 107, distance: 9.6
click at [195, 98] on button "Select Prompt Type" at bounding box center [218, 93] width 77 height 15
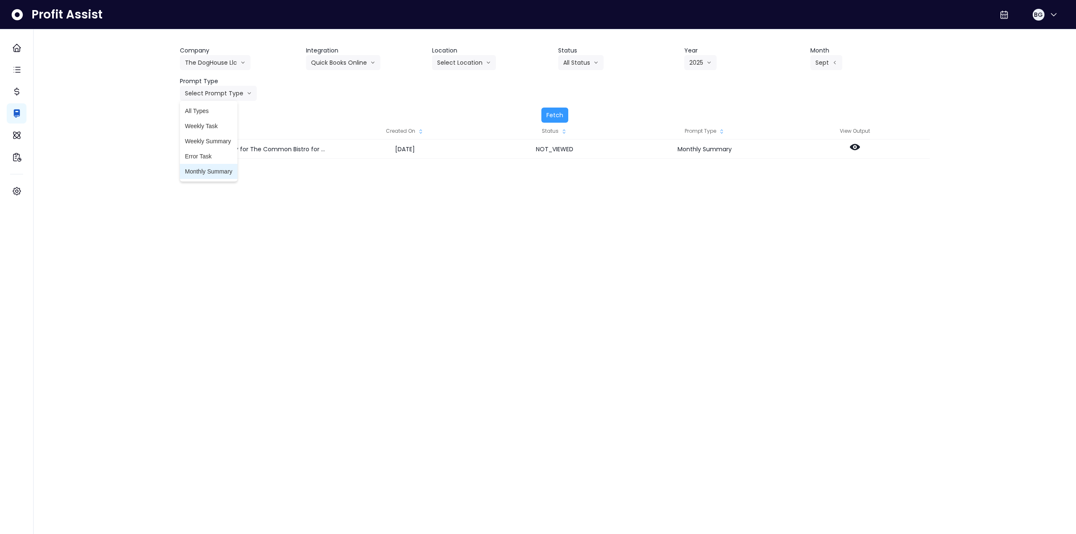
click at [212, 169] on span "Monthly Summary" at bounding box center [208, 171] width 47 height 8
click at [552, 118] on button "Fetch" at bounding box center [554, 115] width 27 height 15
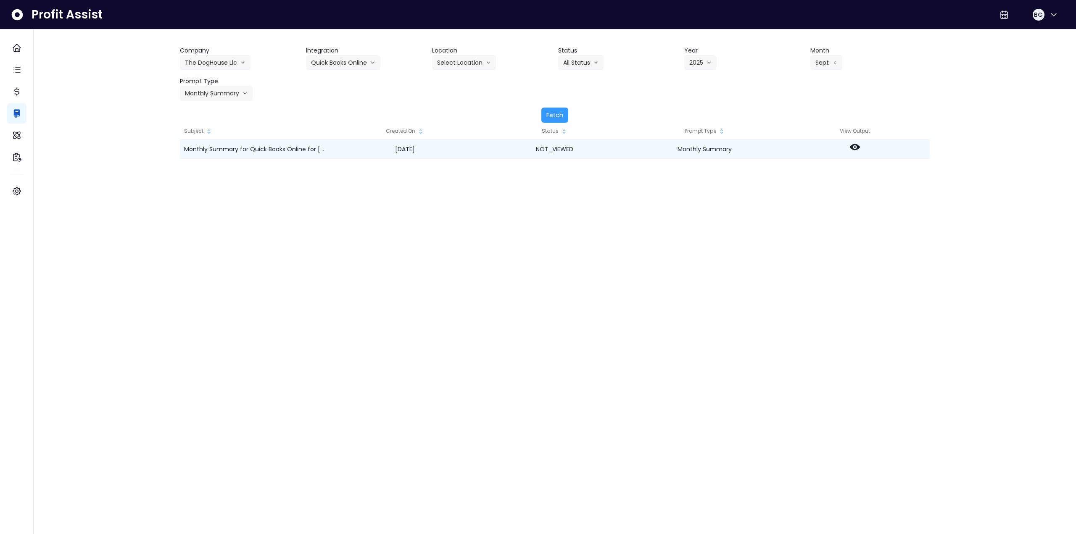
click at [857, 145] on icon at bounding box center [855, 147] width 10 height 6
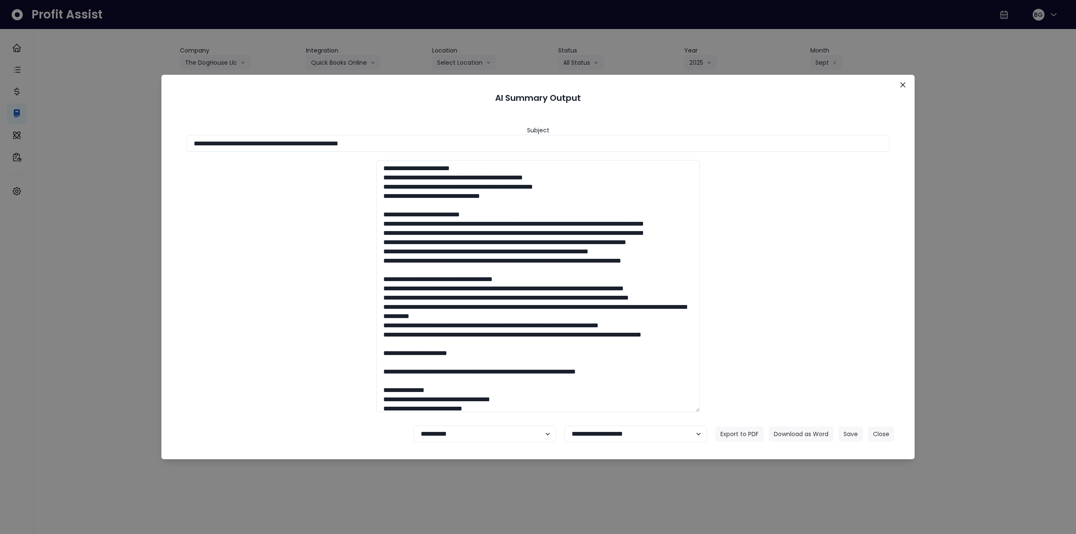
drag, startPoint x: 345, startPoint y: 139, endPoint x: 461, endPoint y: 153, distance: 116.8
click at [449, 144] on input "**********" at bounding box center [538, 143] width 703 height 17
click at [791, 430] on button "Download as Word" at bounding box center [801, 433] width 65 height 15
